Goal: Obtain resource: Download file/media

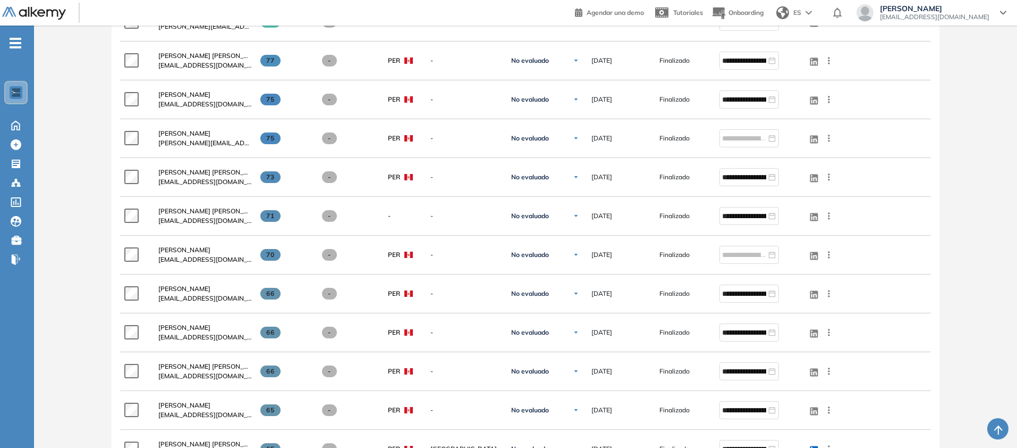
scroll to position [398, 0]
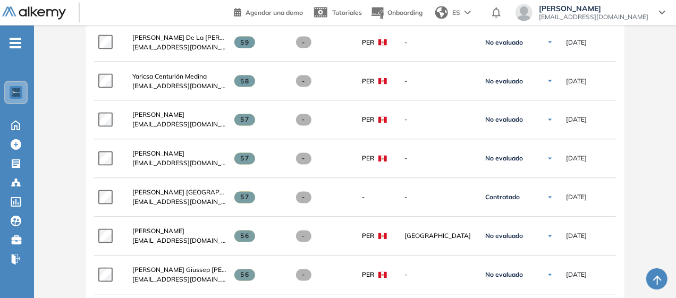
scroll to position [1067, 0]
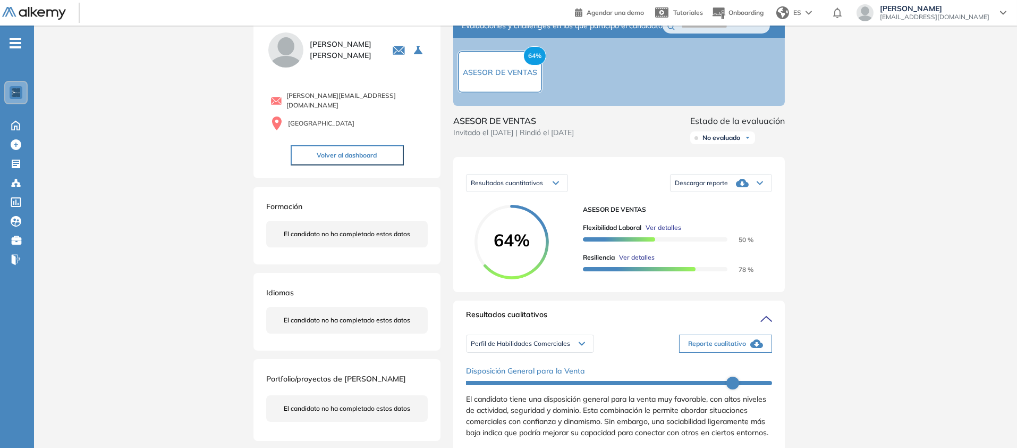
scroll to position [92, 0]
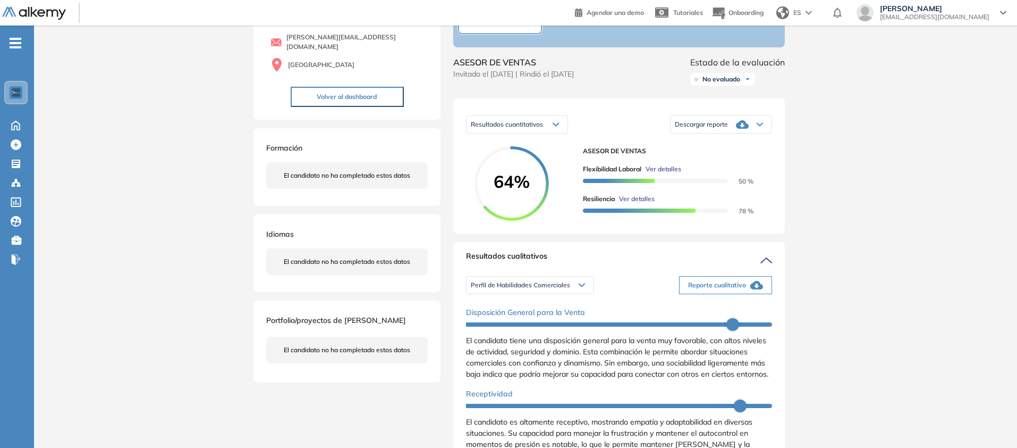
click at [772, 135] on div "Descargar reporte" at bounding box center [721, 124] width 101 height 21
click at [755, 171] on li "Descargar informe resumido" at bounding box center [715, 165] width 79 height 11
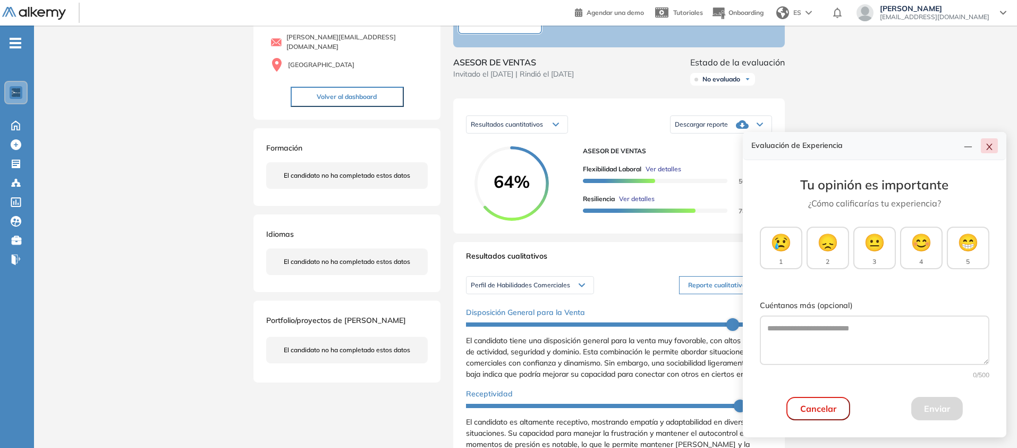
click at [985, 142] on icon "close" at bounding box center [989, 146] width 9 height 9
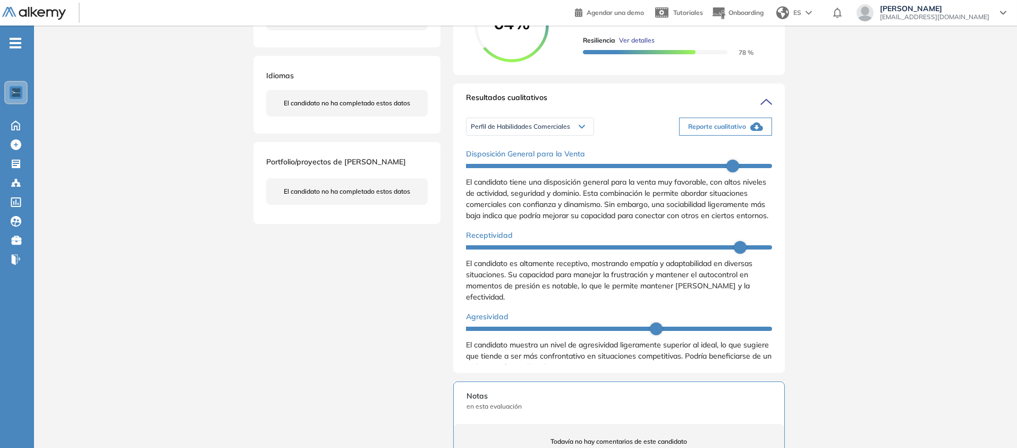
scroll to position [283, 0]
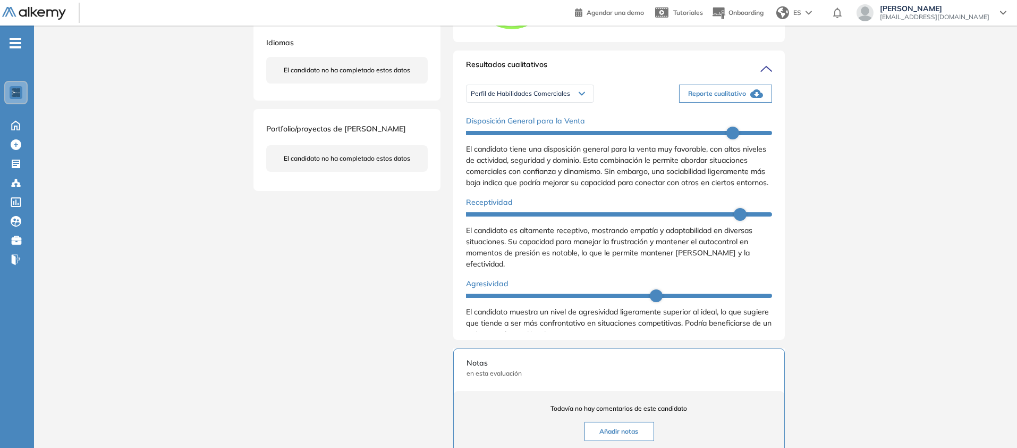
click at [746, 98] on span "Reporte cualitativo" at bounding box center [717, 94] width 58 height 10
click at [981, 301] on div "Inicio Alkymetrics Evaluaciones Dashboard Candidato Duración : 00:00:00 Cantida…" at bounding box center [525, 220] width 983 height 956
click at [594, 102] on div "Perfil de Habilidades Comerciales" at bounding box center [530, 93] width 127 height 17
click at [522, 140] on li "Personalidad - MBTI" at bounding box center [498, 134] width 55 height 11
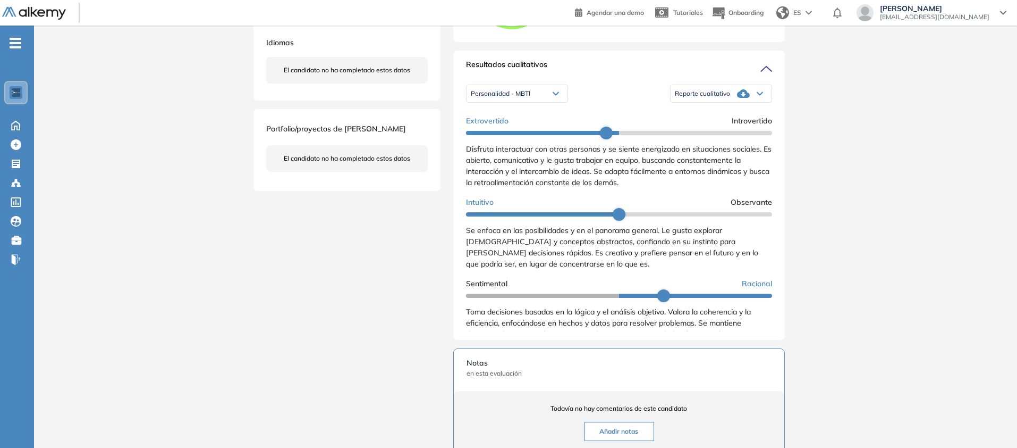
click at [772, 104] on div "Reporte cualitativo" at bounding box center [721, 93] width 101 height 21
click at [740, 121] on li "Reporte con Afinidad AI" at bounding box center [708, 115] width 65 height 11
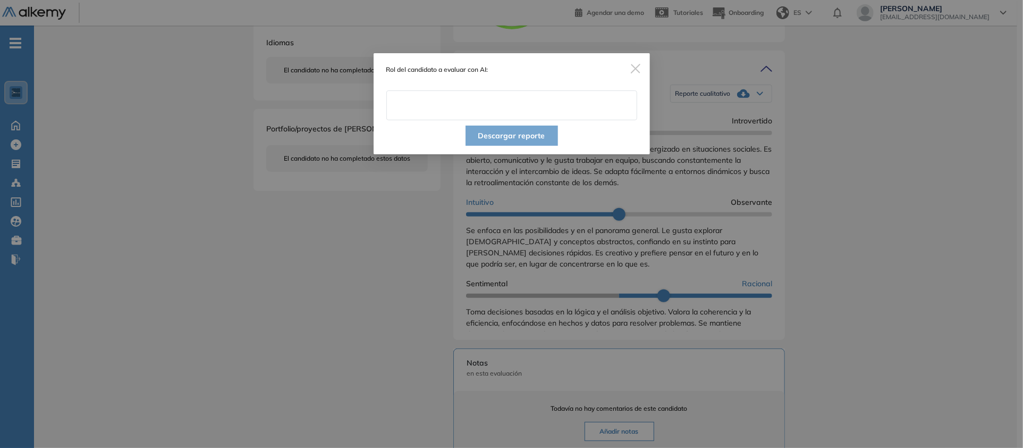
click at [565, 120] on input "text" at bounding box center [511, 105] width 251 height 30
type input "**********"
click at [509, 146] on button "Descargar reporte" at bounding box center [512, 135] width 92 height 20
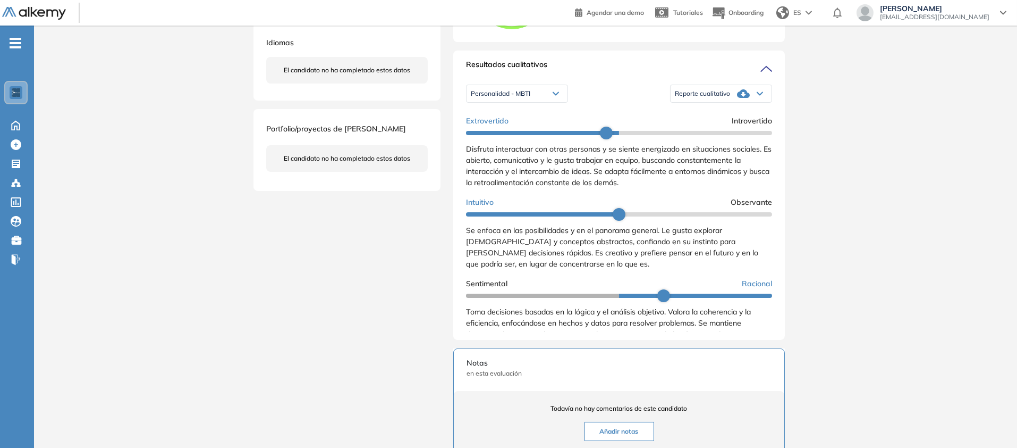
click at [441, 166] on div "Evaluaciones y challenges en los que participó el candidato 64% ASESOR DE VENTA…" at bounding box center [619, 217] width 357 height 909
